Goal: Task Accomplishment & Management: Manage account settings

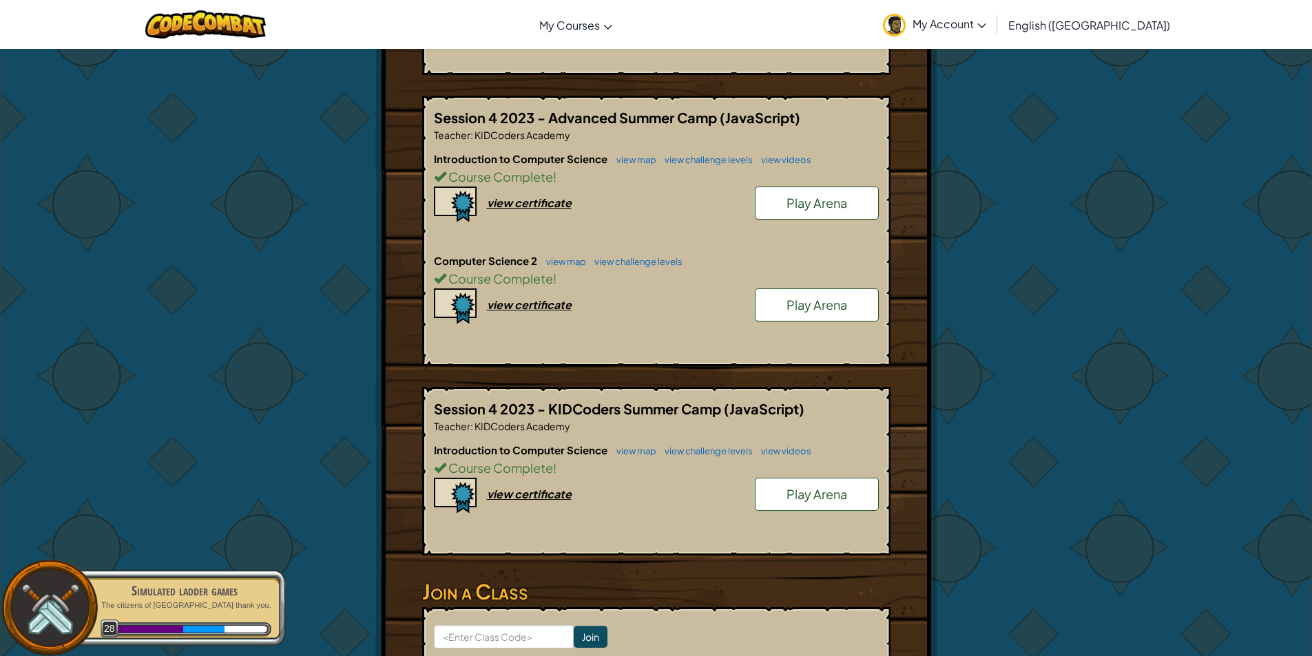
scroll to position [2754, 0]
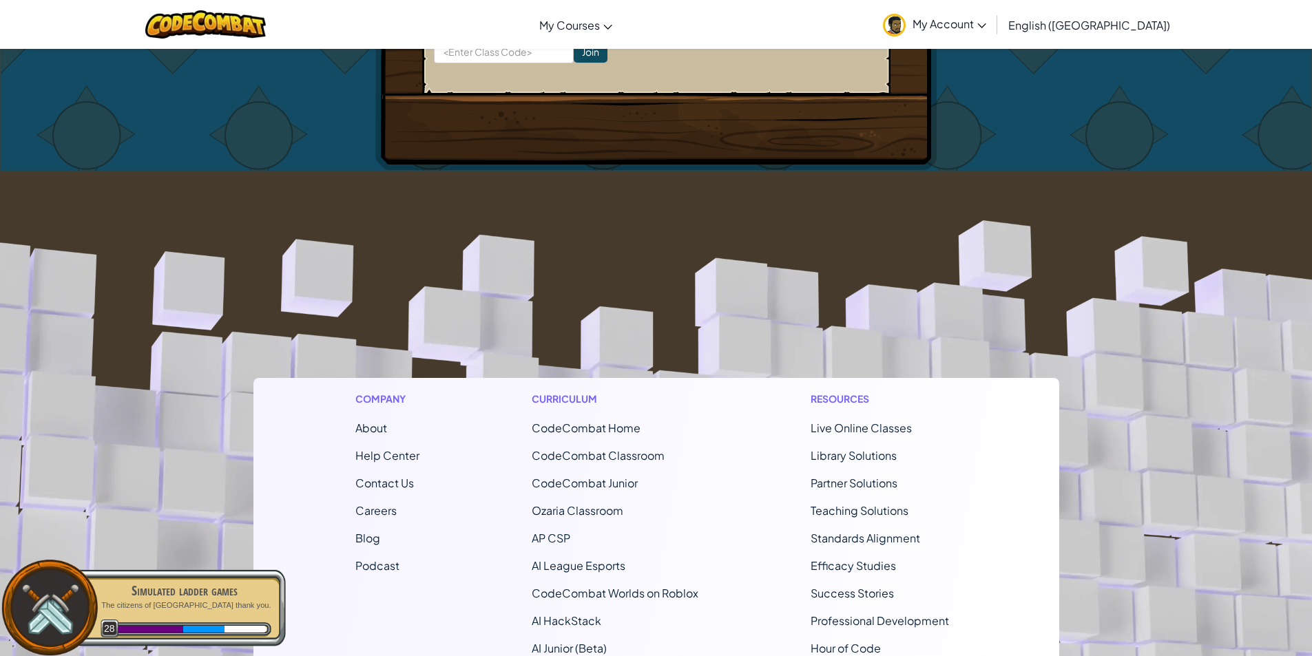
click at [373, 476] on span "Contact Us" at bounding box center [384, 483] width 59 height 14
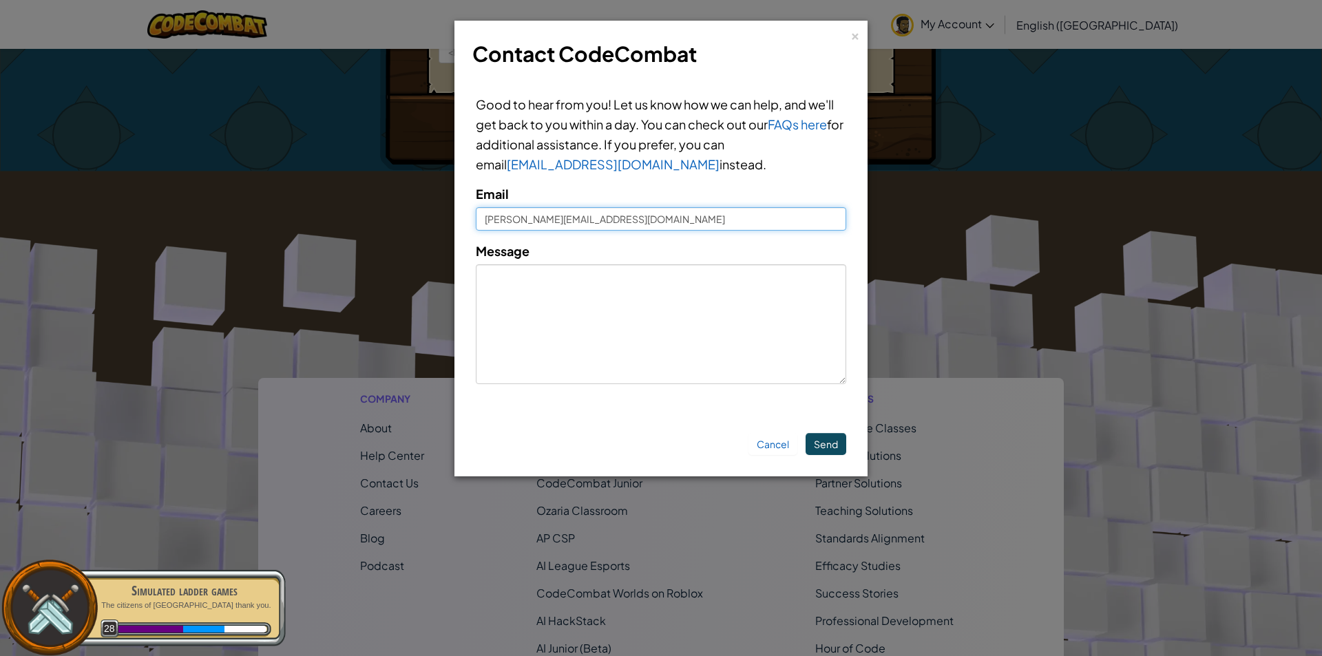
click at [673, 218] on input "Marcusm@kidcoders.ca" at bounding box center [661, 218] width 370 height 23
drag, startPoint x: 0, startPoint y: 316, endPoint x: 595, endPoint y: 354, distance: 596.0
click at [8, 318] on div "× Contact CodeCombat Good to hear from you! Let us know how we can help, and we…" at bounding box center [661, 328] width 1322 height 656
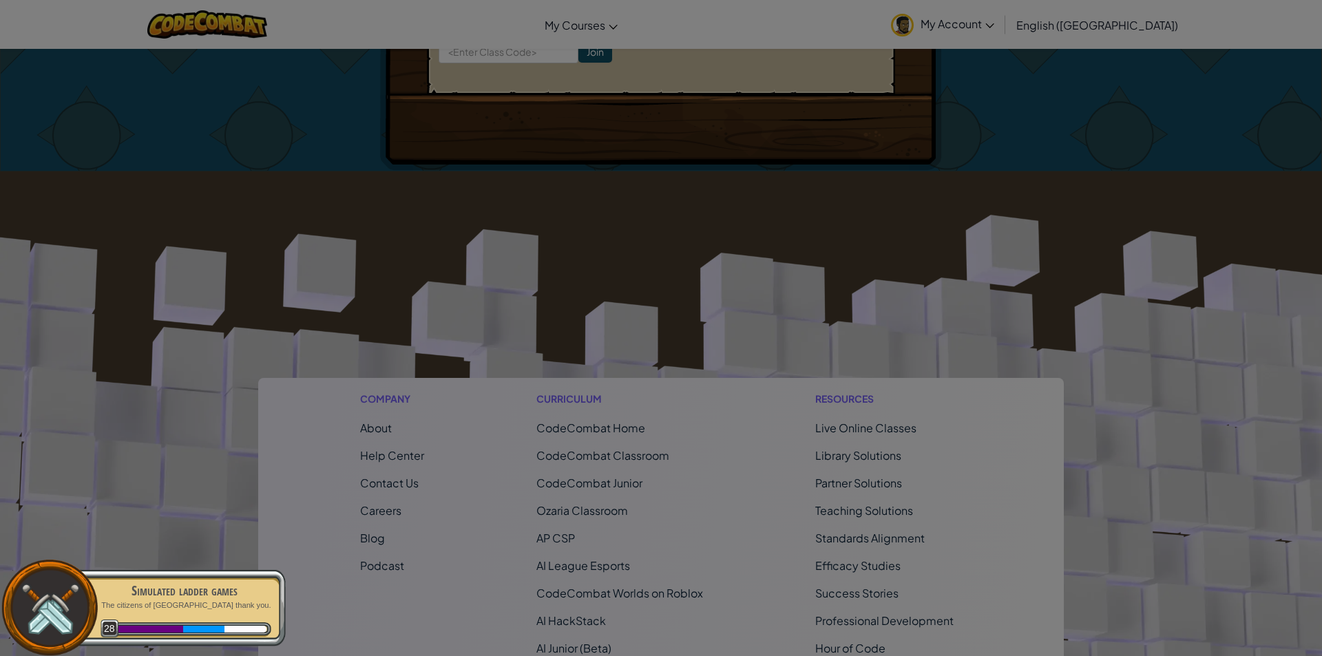
click at [905, 328] on div at bounding box center [661, 328] width 1322 height 656
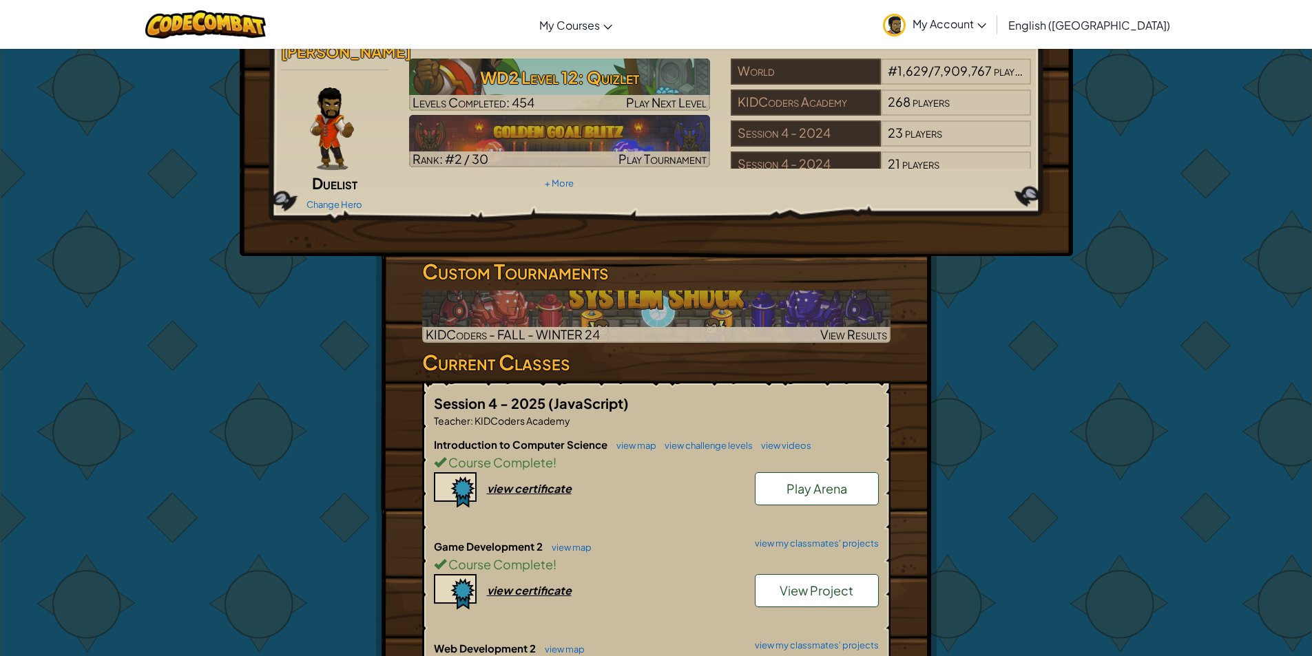
scroll to position [0, 0]
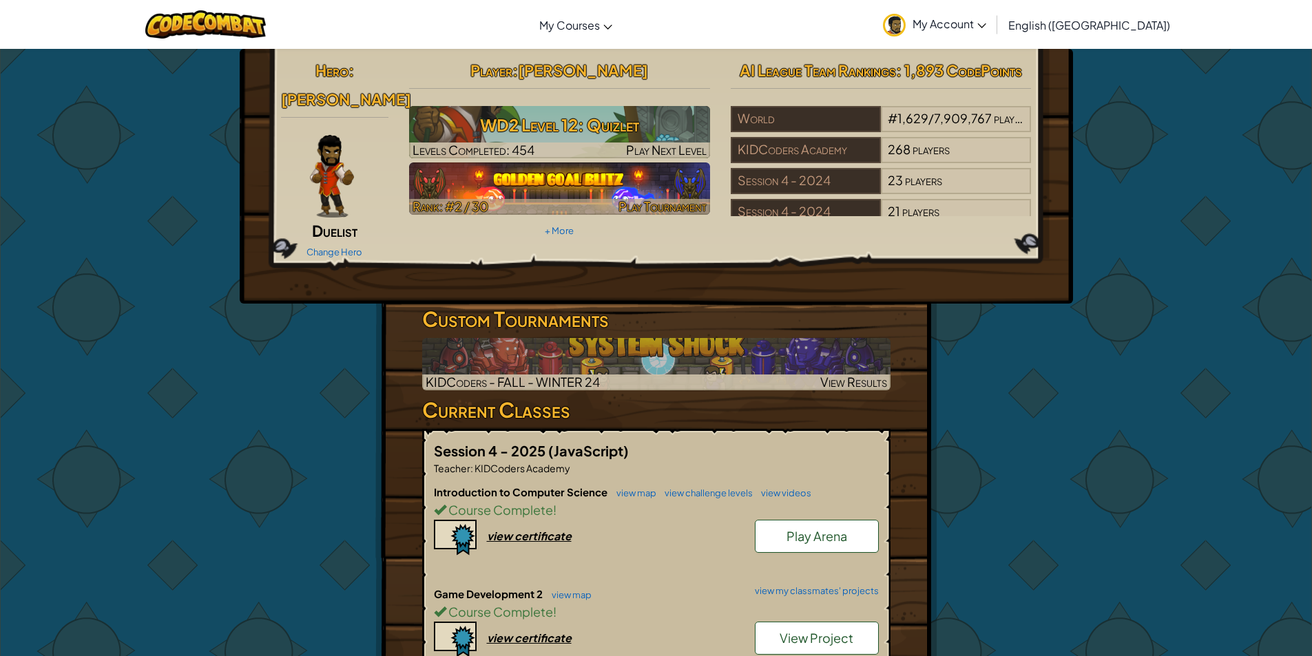
click at [633, 181] on img at bounding box center [559, 188] width 301 height 52
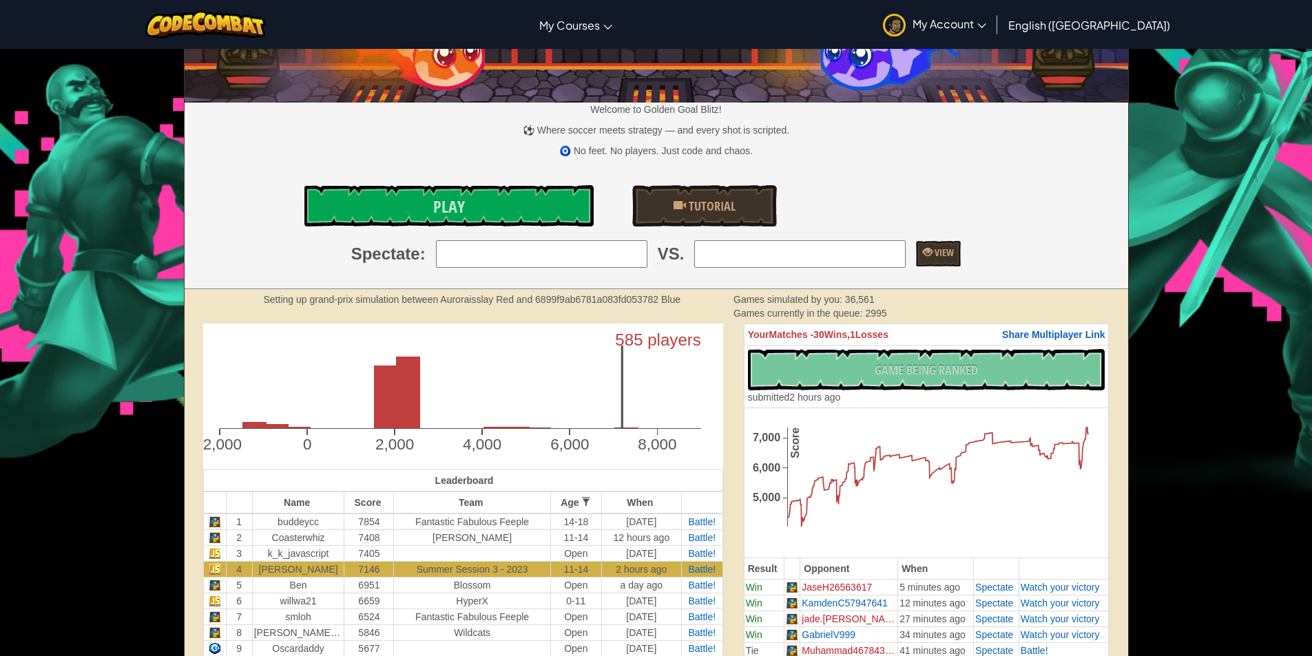
scroll to position [138, 0]
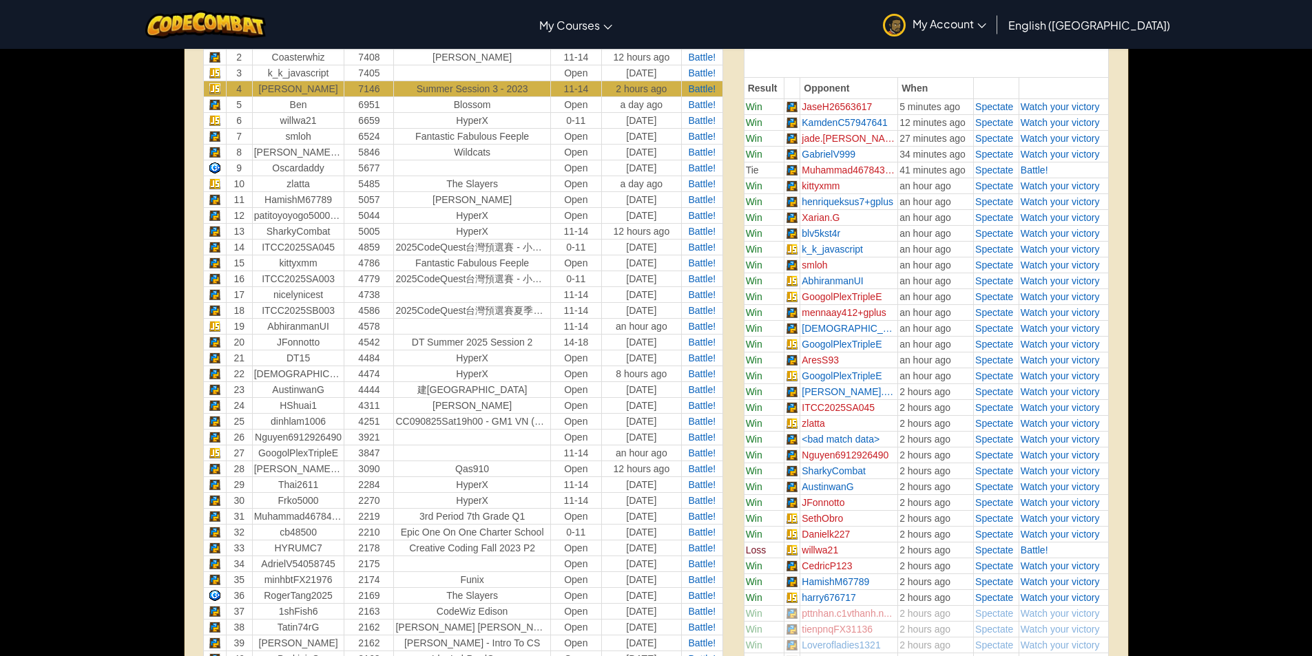
scroll to position [826, 0]
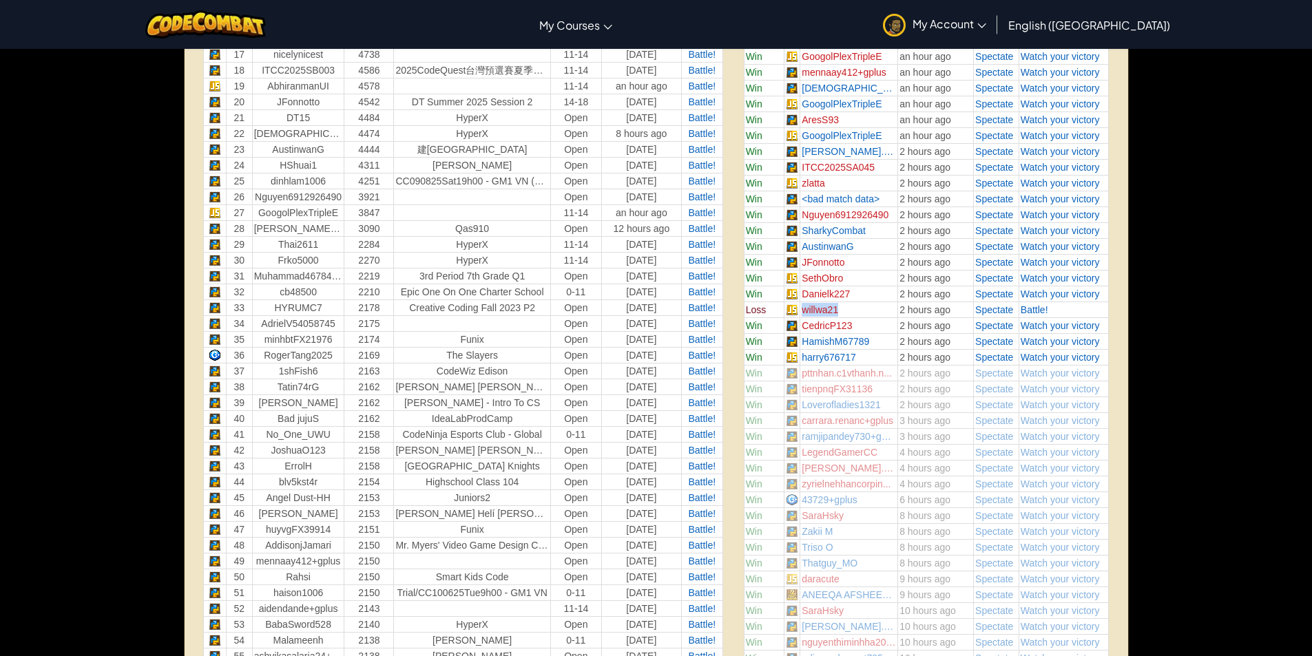
drag, startPoint x: 792, startPoint y: 311, endPoint x: 882, endPoint y: 308, distance: 90.2
click at [882, 308] on tr "Loss willwa21 2 hours ago Spectate Battle!" at bounding box center [926, 310] width 365 height 16
click at [882, 308] on td "willwa21" at bounding box center [849, 310] width 98 height 16
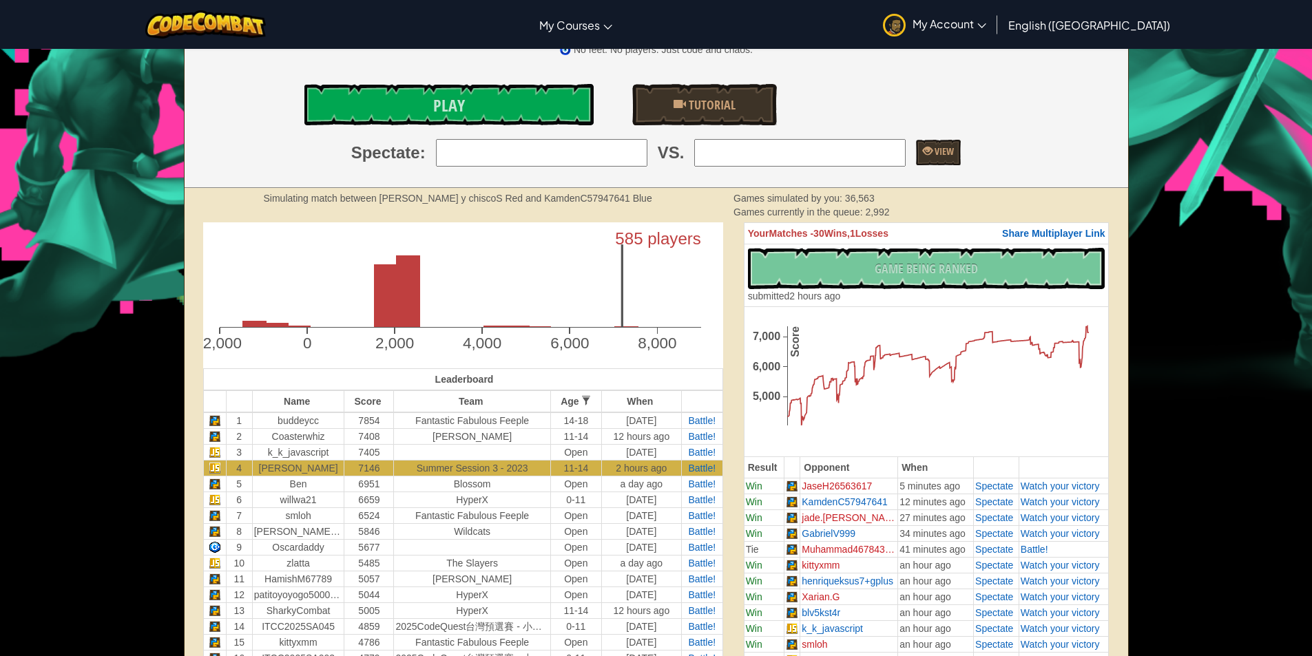
scroll to position [0, 0]
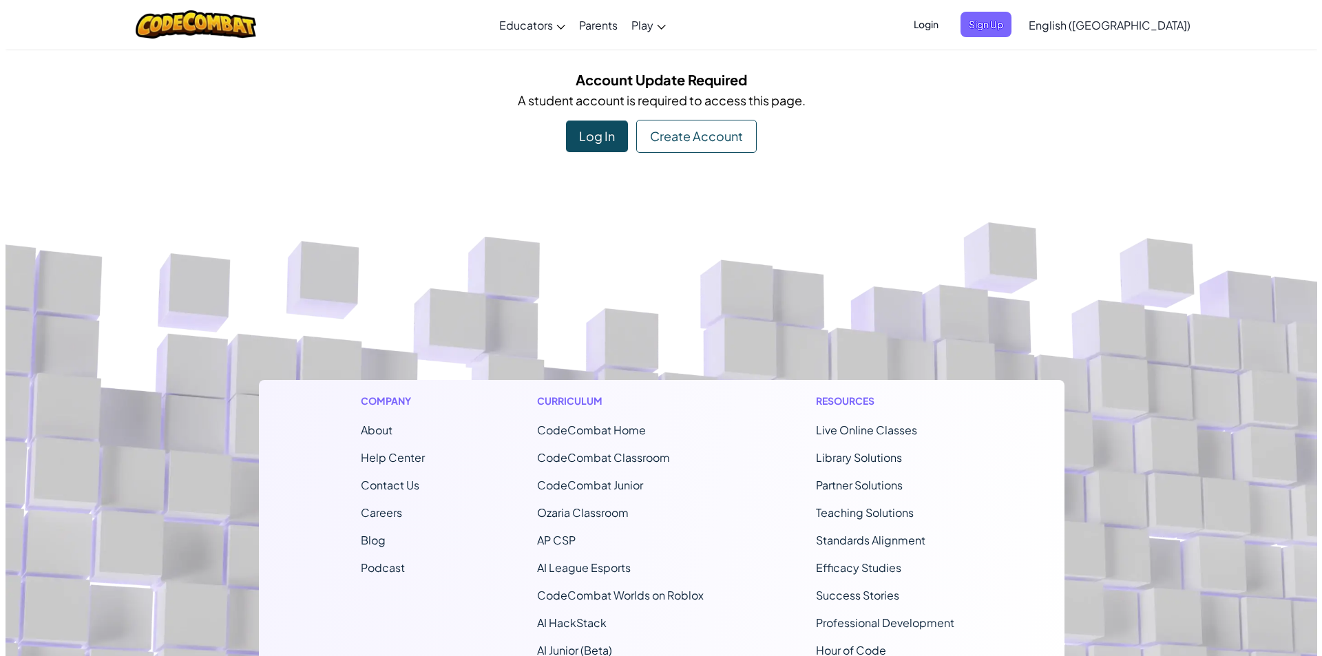
scroll to position [21, 0]
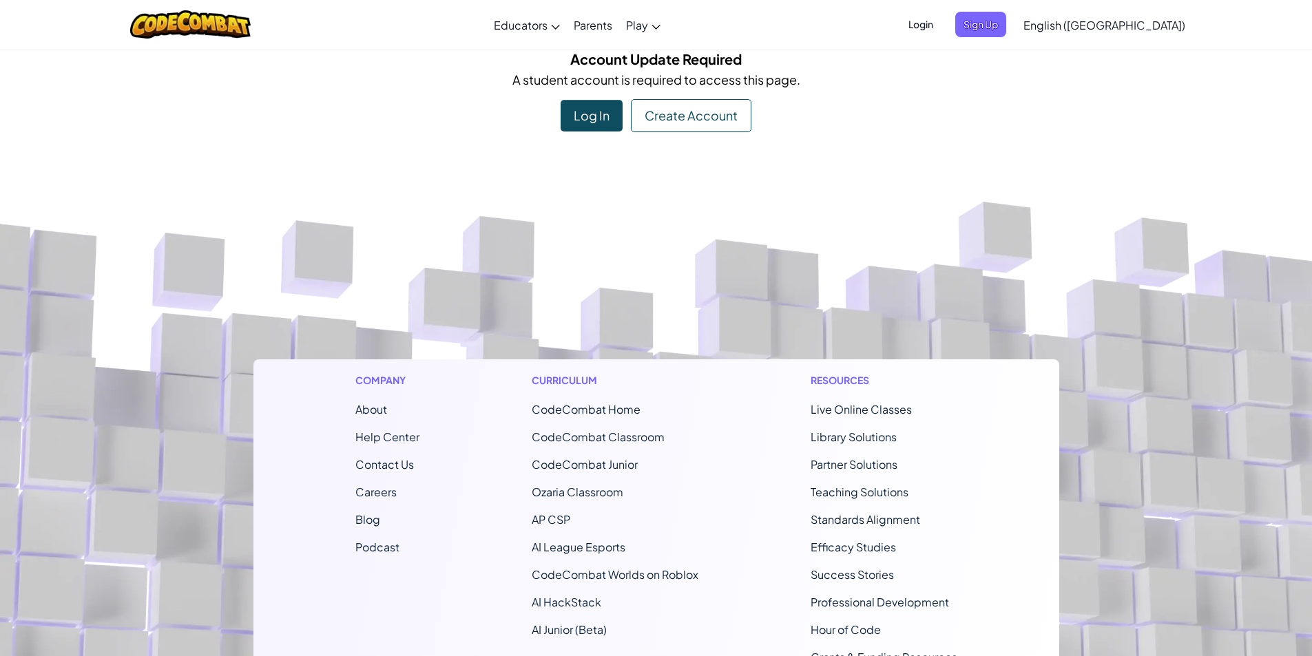
click at [591, 125] on div "Log In" at bounding box center [591, 116] width 62 height 32
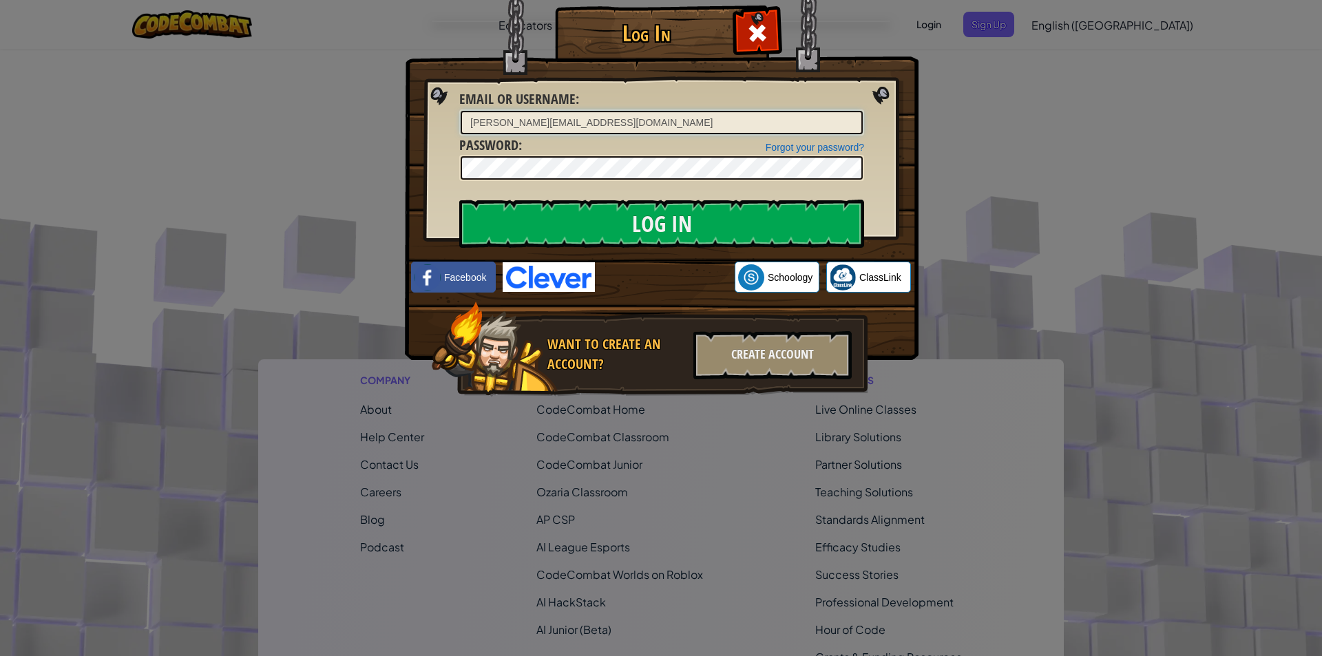
type input "[PERSON_NAME][EMAIL_ADDRESS][DOMAIN_NAME]"
click at [459, 200] on input "Log In" at bounding box center [661, 224] width 405 height 48
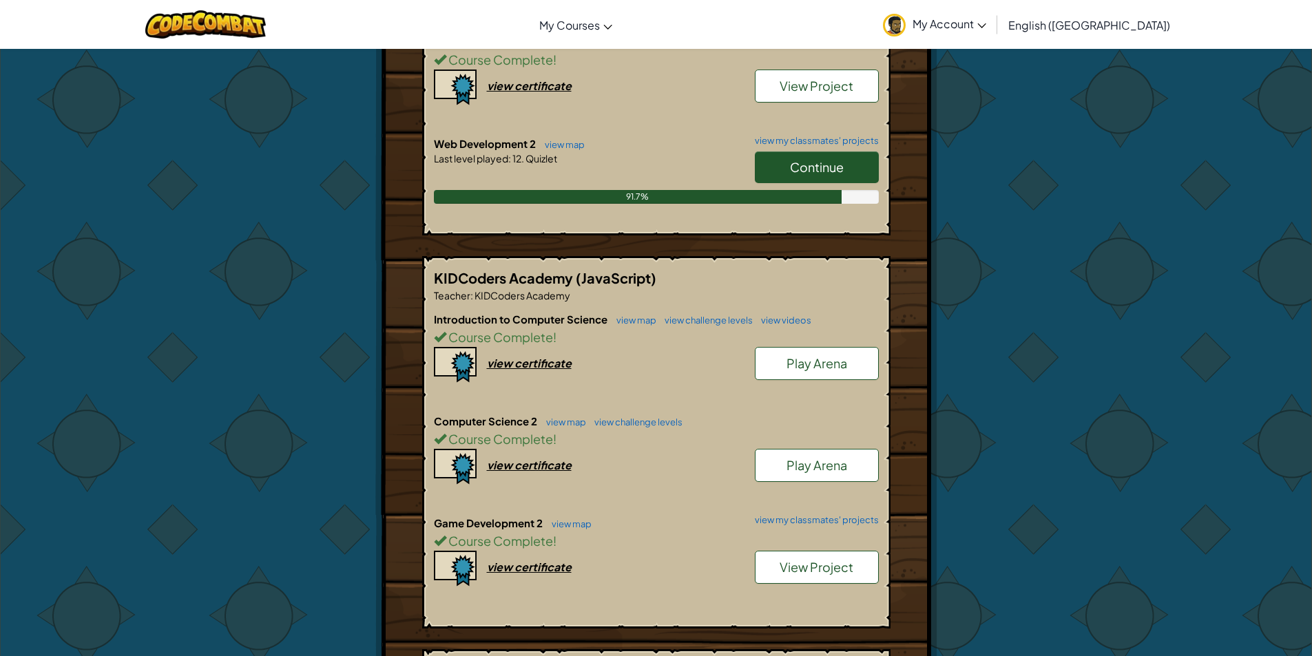
scroll to position [551, 0]
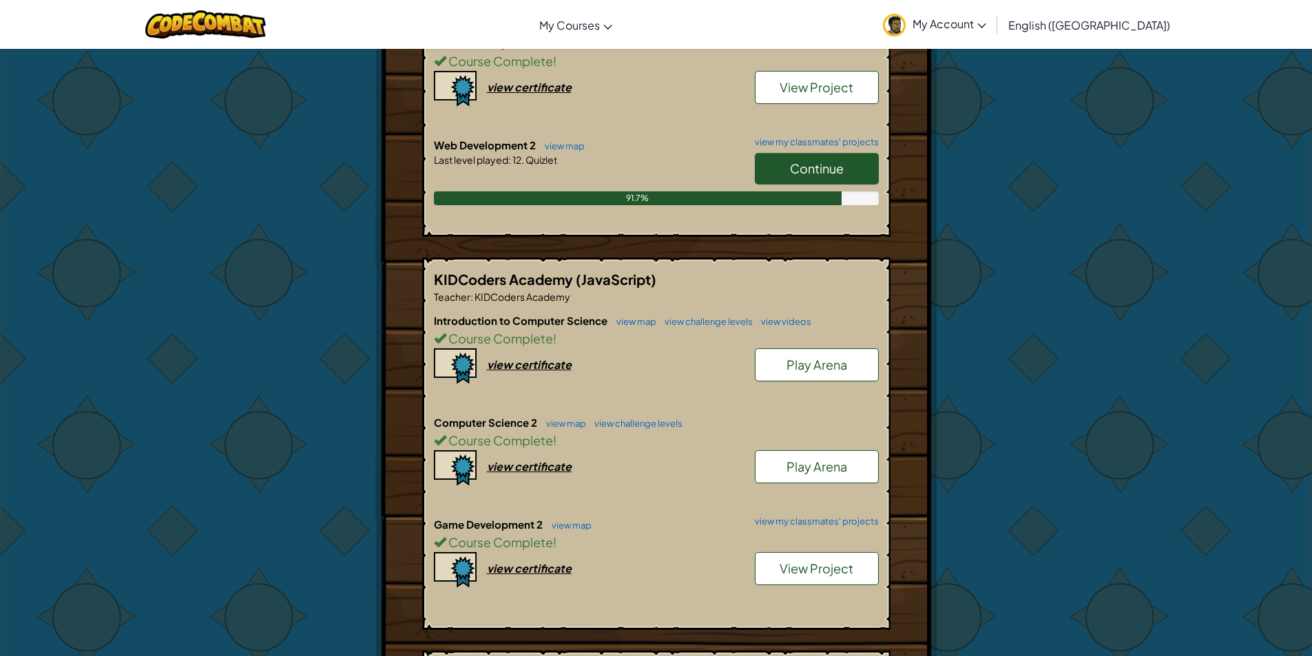
drag, startPoint x: 993, startPoint y: 35, endPoint x: 991, endPoint y: 63, distance: 28.3
click at [993, 34] on link "My Account" at bounding box center [934, 24] width 117 height 43
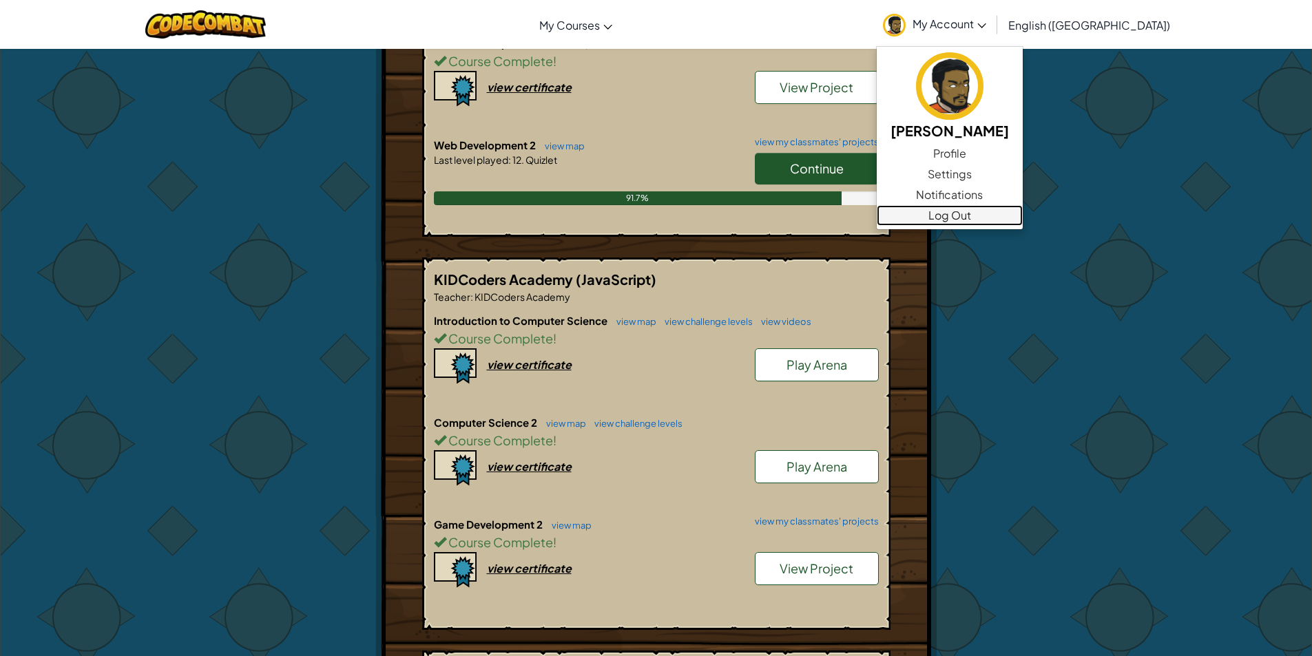
click at [1020, 211] on link "Log Out" at bounding box center [949, 215] width 146 height 21
